Goal: Task Accomplishment & Management: Use online tool/utility

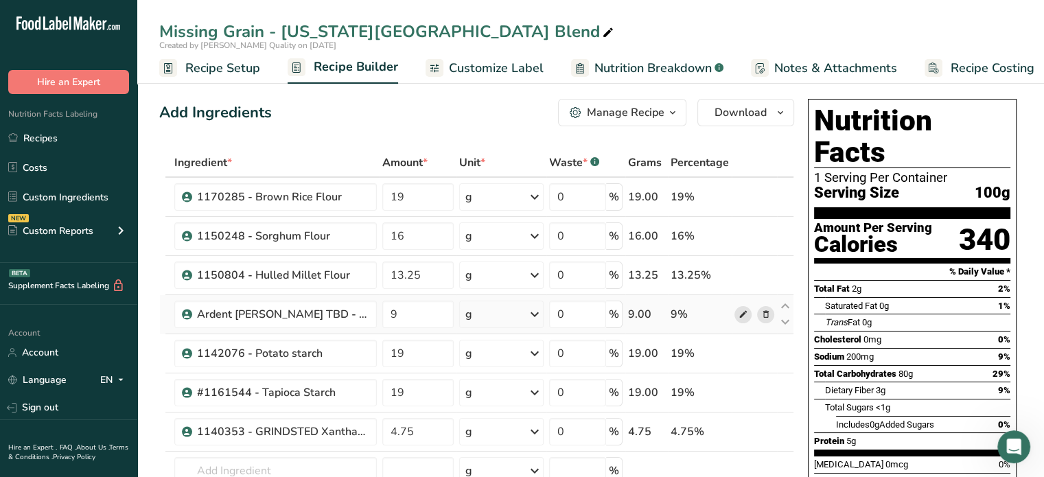
click at [739, 312] on icon at bounding box center [743, 315] width 10 height 14
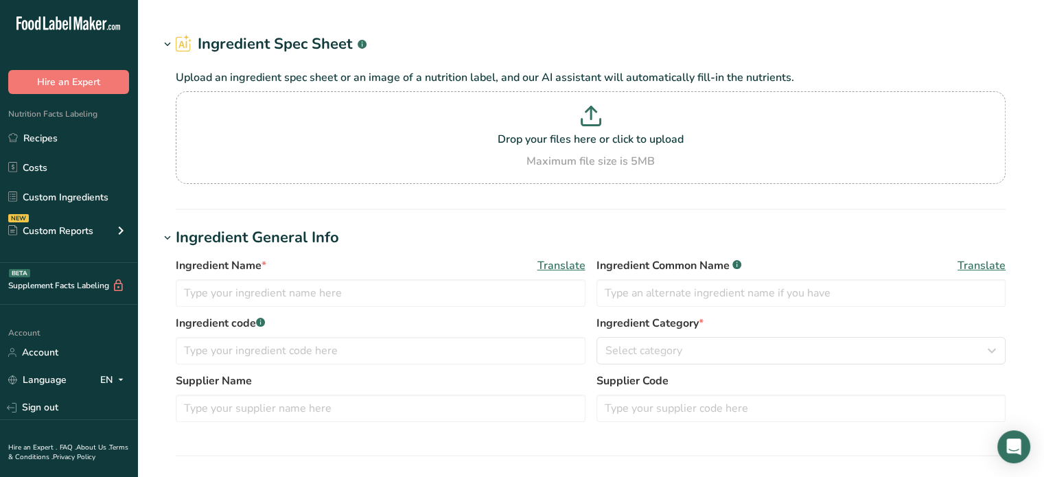
type input "Ardent [PERSON_NAME] TBD - White Rice"
type input "White Rice"
type input "Ardent [PERSON_NAME] Gluten Free White Rice GFWRCFL (need updated Sage number)"
type input "Ardent [PERSON_NAME]"
type input "GFWRCFL"
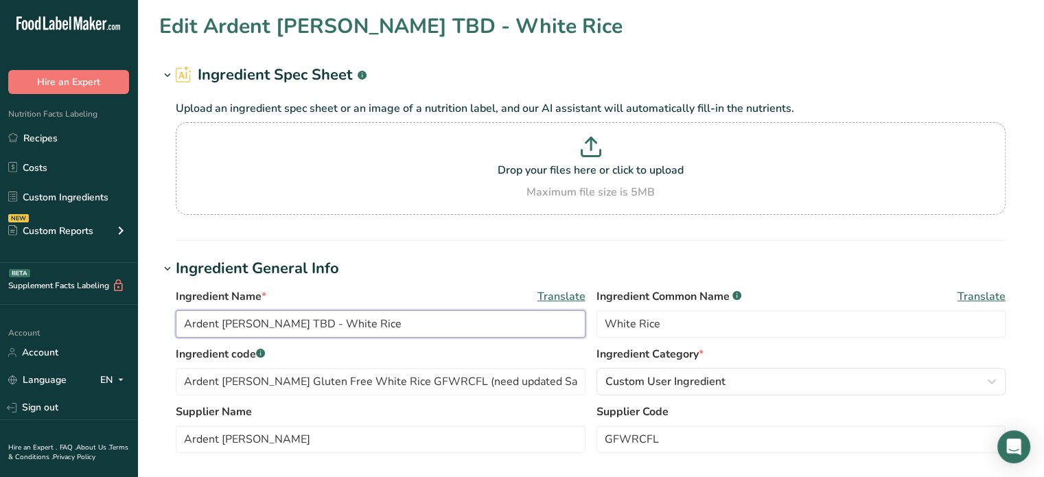
drag, startPoint x: 270, startPoint y: 323, endPoint x: 160, endPoint y: 318, distance: 110.0
click at [160, 318] on div "Ingredient Name * Translate Ardent Mills TBD - White Rice Ingredient Common Nam…" at bounding box center [590, 374] width 863 height 189
paste input "1250645"
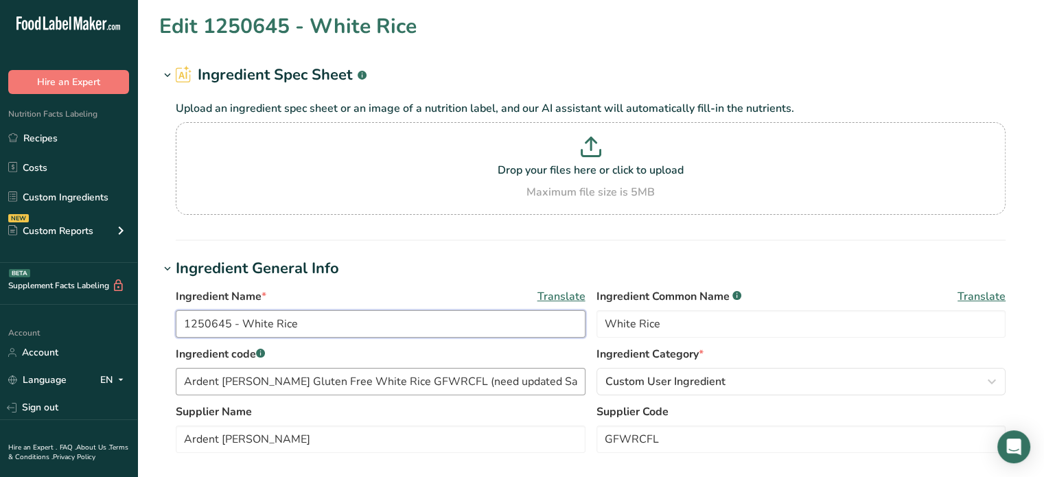
type input "1250645 - White Rice"
click at [354, 373] on input "Ardent Mills Gluten Free White Rice GFWRCFL (need updated Sage number)" at bounding box center [381, 381] width 410 height 27
paste input "1250645"
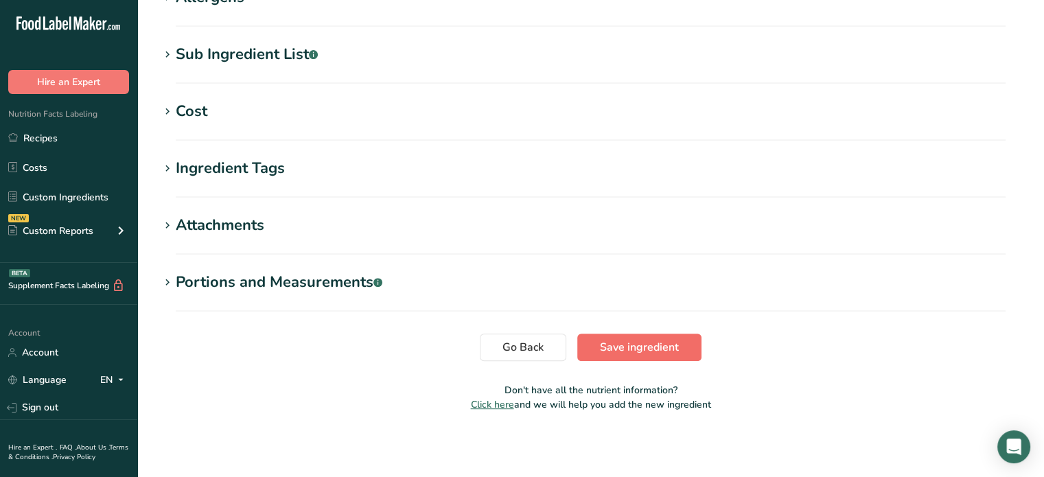
type input "1250645"
click at [645, 343] on span "Save ingredient" at bounding box center [639, 347] width 79 height 16
